Goal: Information Seeking & Learning: Learn about a topic

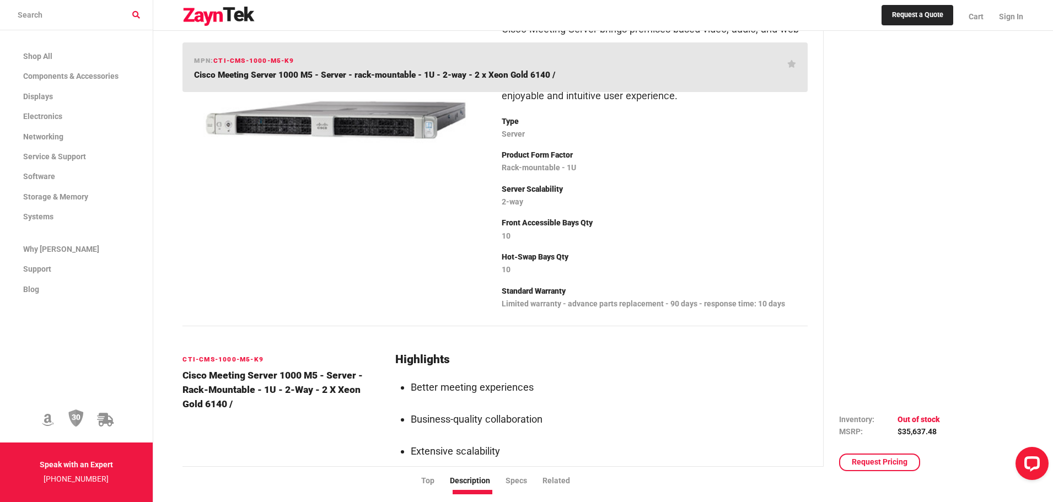
scroll to position [221, 0]
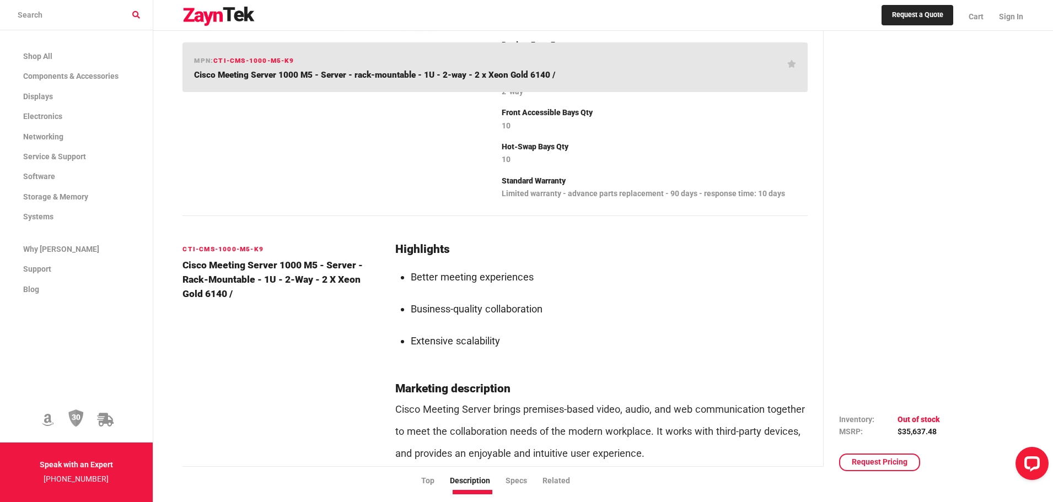
click at [535, 311] on li "Business-quality collaboration" at bounding box center [609, 309] width 397 height 22
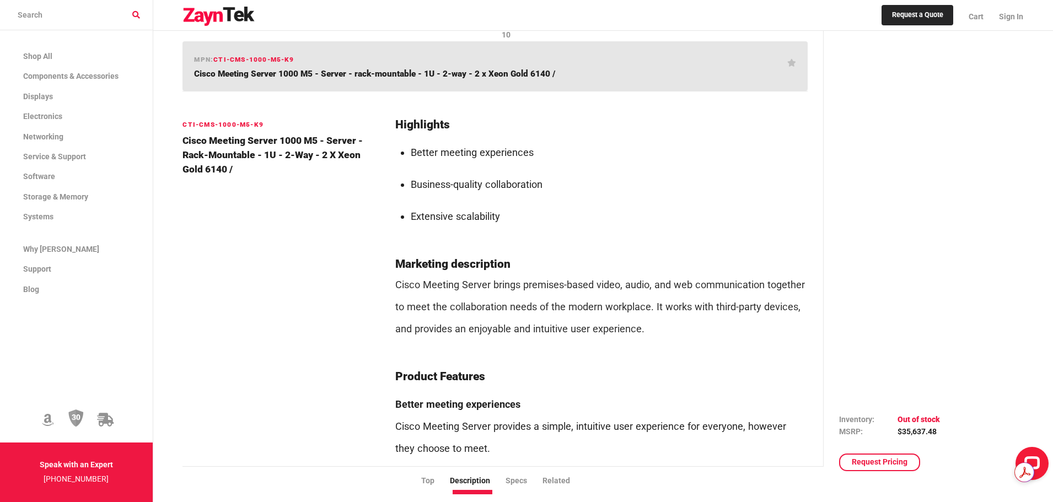
scroll to position [386, 0]
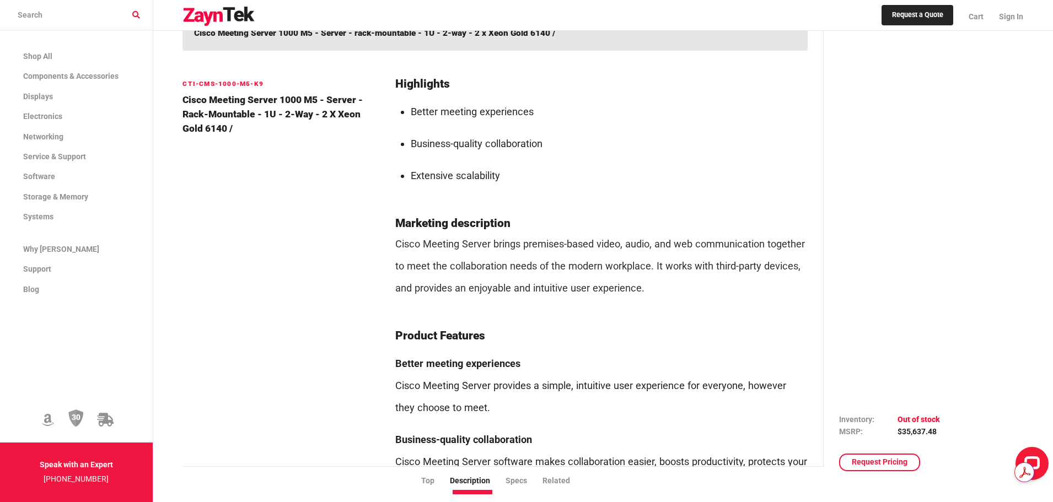
click at [529, 286] on p "Cisco Meeting Server brings premises-based video, audio, and web communication …" at bounding box center [601, 266] width 412 height 66
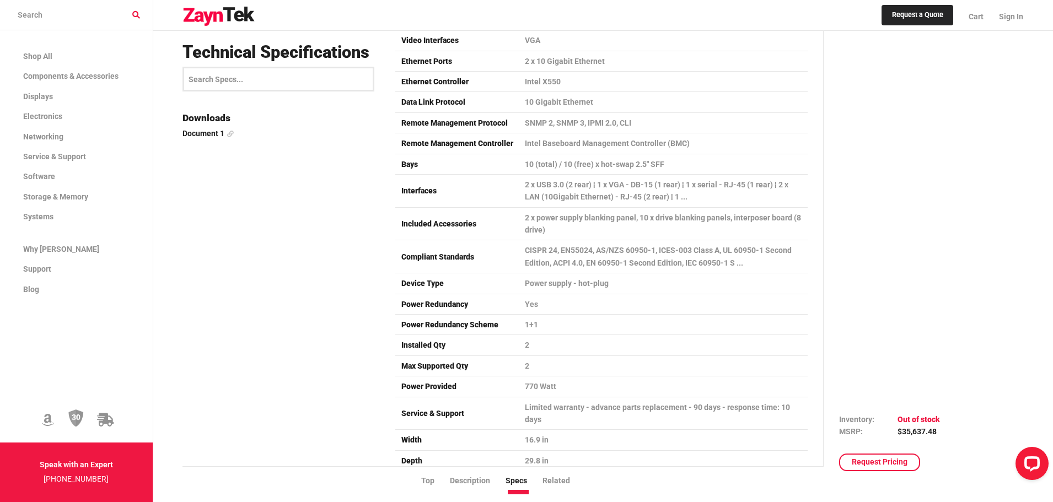
scroll to position [1654, 0]
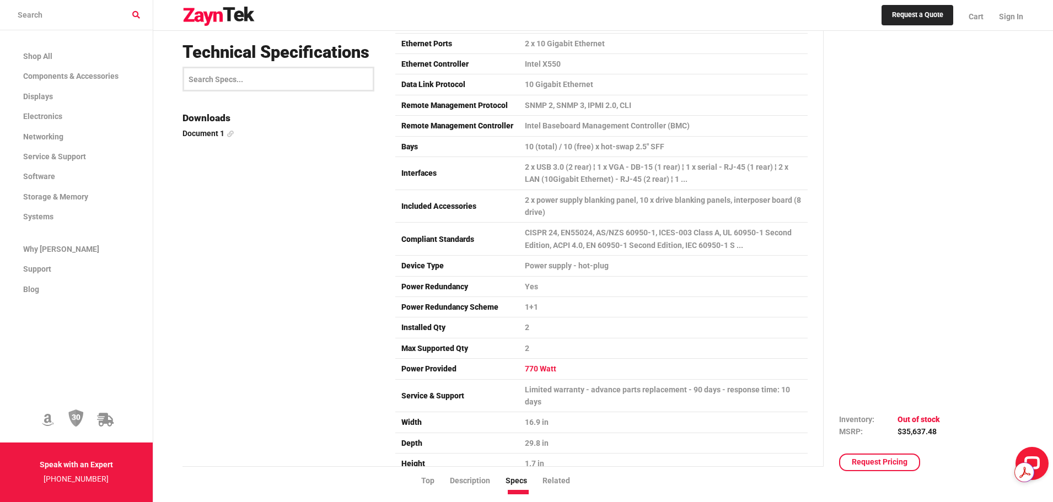
click at [540, 366] on td "770 Watt" at bounding box center [663, 369] width 288 height 20
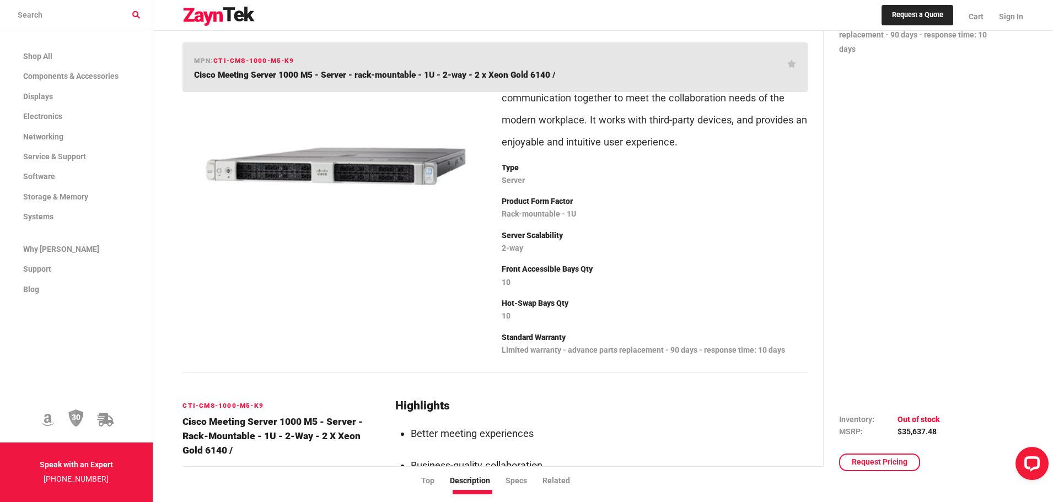
scroll to position [0, 0]
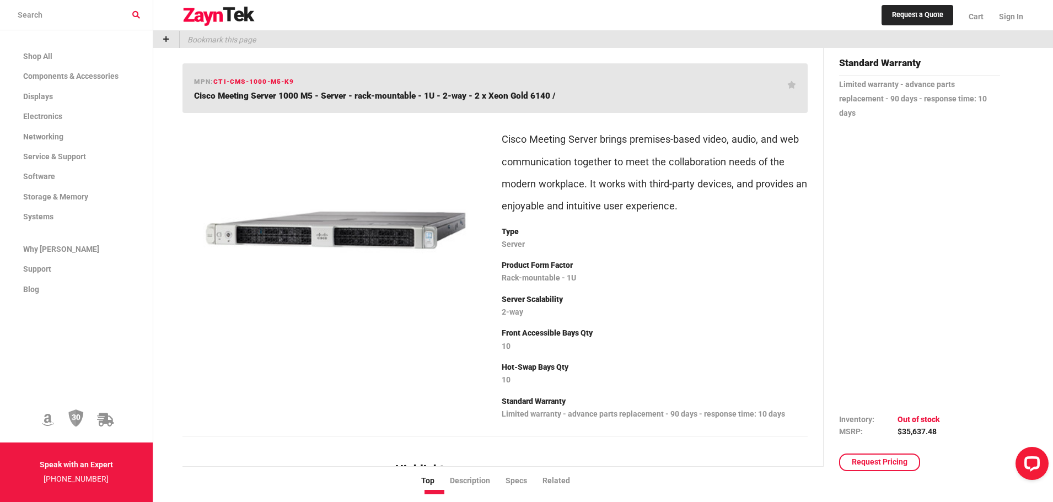
drag, startPoint x: 190, startPoint y: 93, endPoint x: 310, endPoint y: 97, distance: 120.3
click at [310, 97] on div "mpn: CTI-CMS-1000-M5-K9 Cisco Meeting Server 1000 M5 - Server - rack-mountable …" at bounding box center [495, 88] width 625 height 50
copy span "Cisco Meeting Server 1000 M5"
